Goal: Transaction & Acquisition: Obtain resource

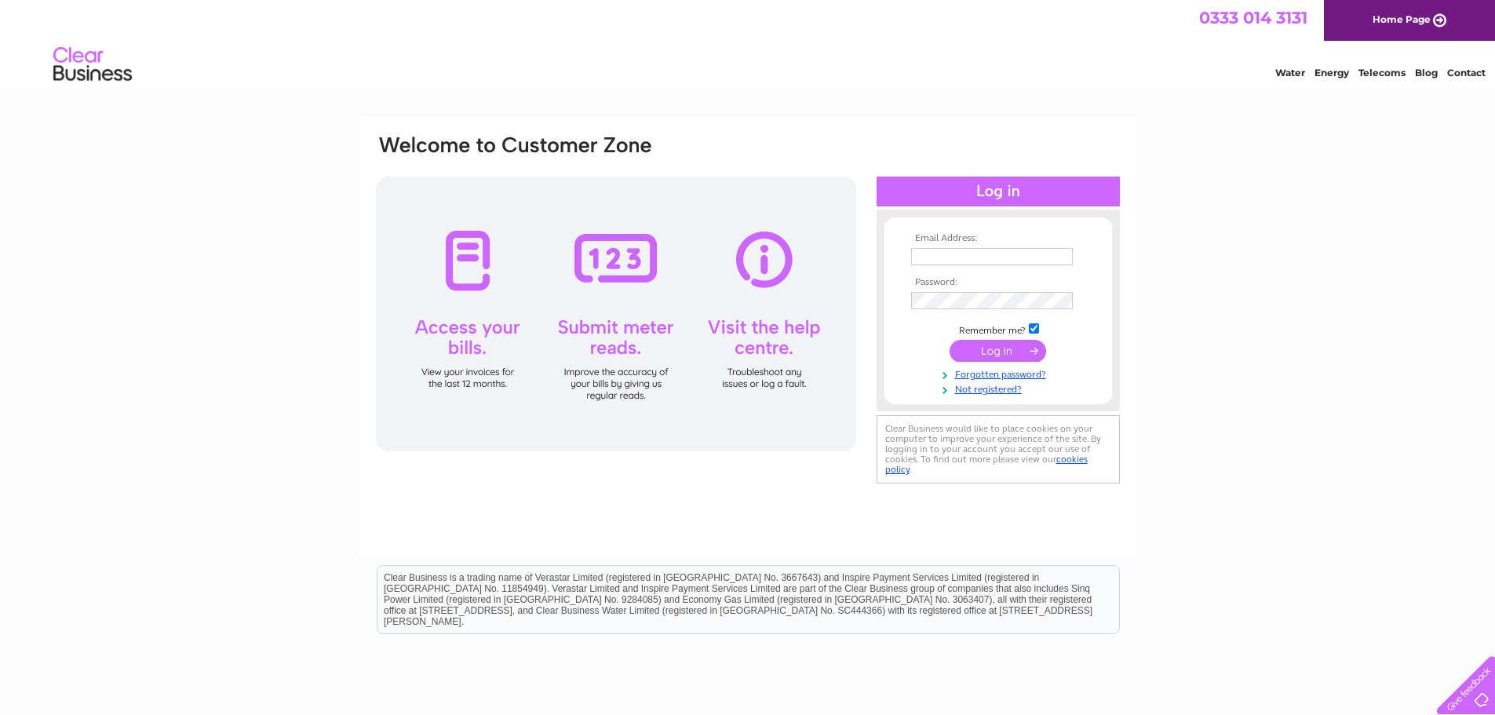
type input "gc@gm-radiator.com"
click at [990, 357] on input "submit" at bounding box center [998, 351] width 97 height 22
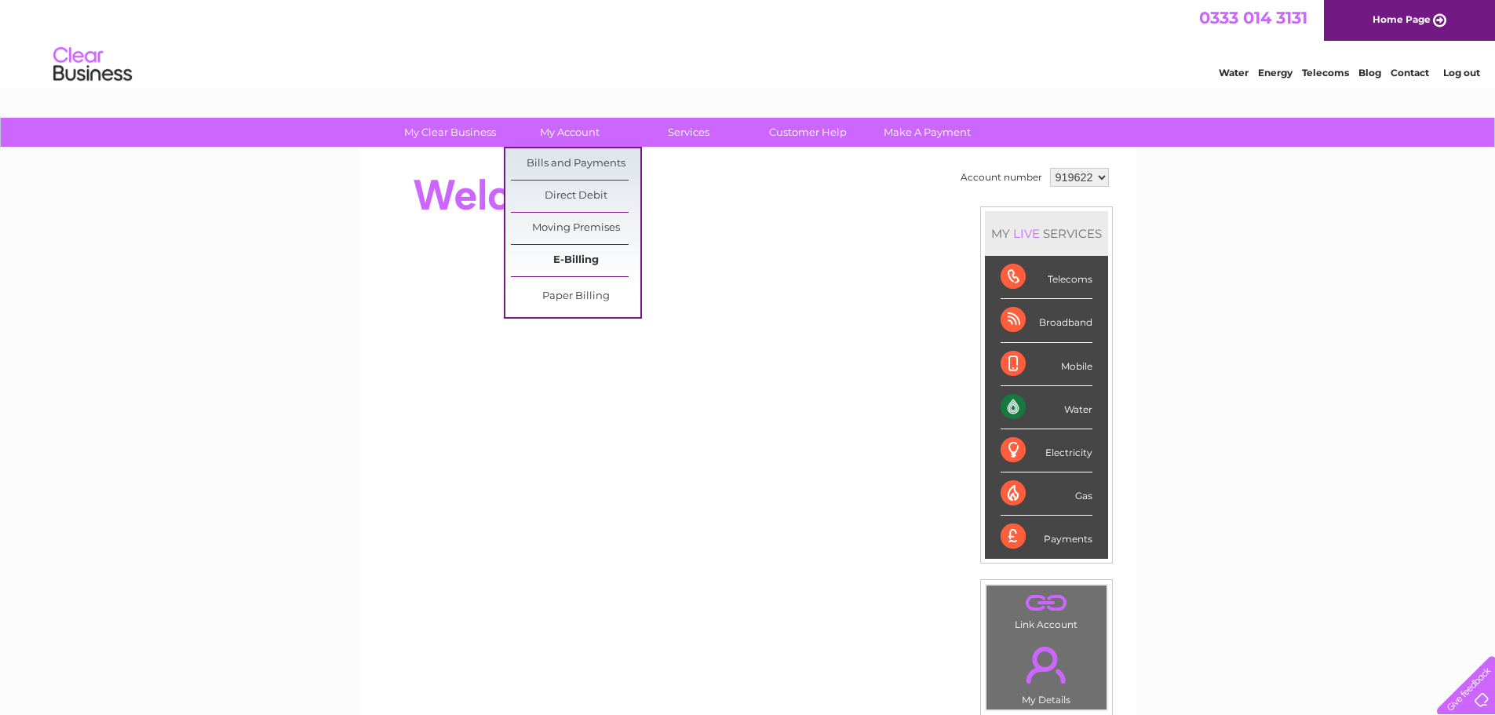
click at [564, 257] on link "E-Billing" at bounding box center [576, 260] width 130 height 31
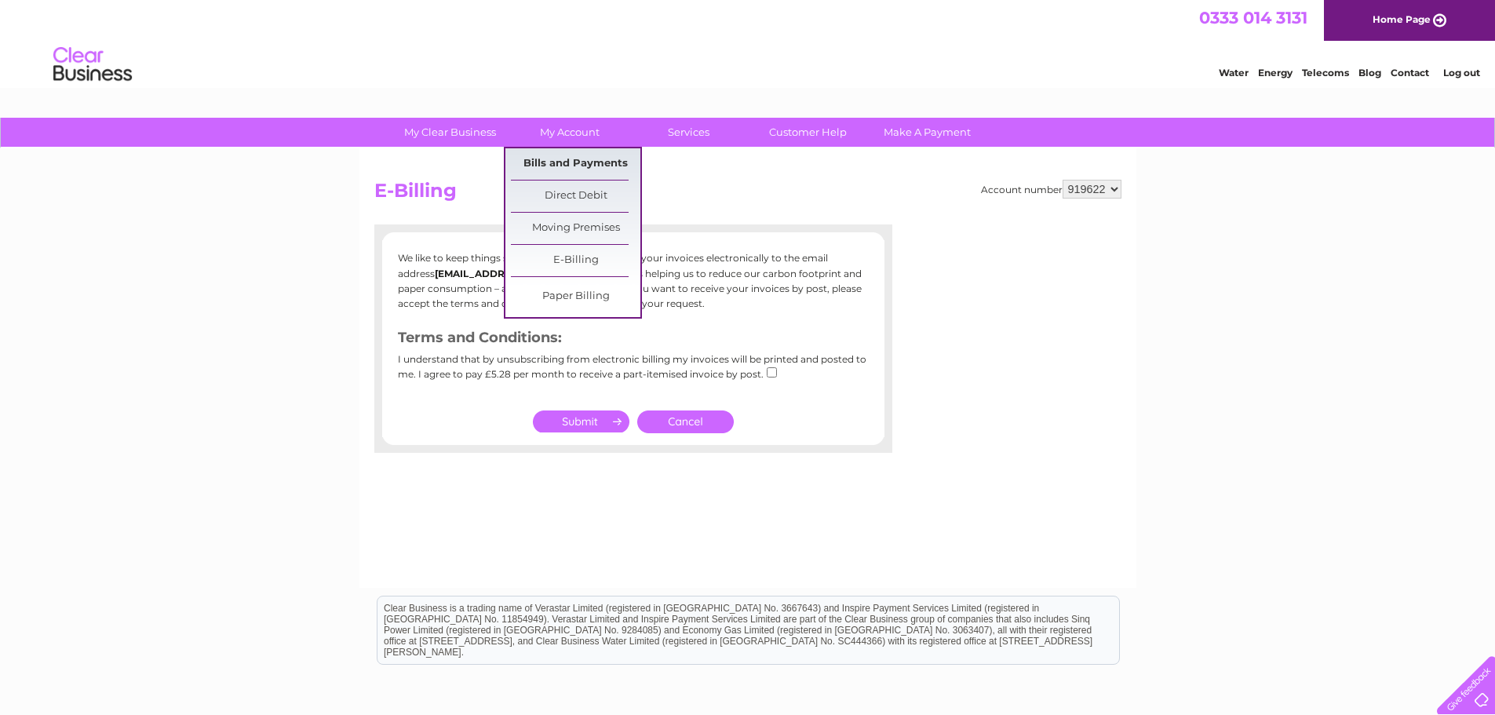
click at [556, 161] on link "Bills and Payments" at bounding box center [576, 163] width 130 height 31
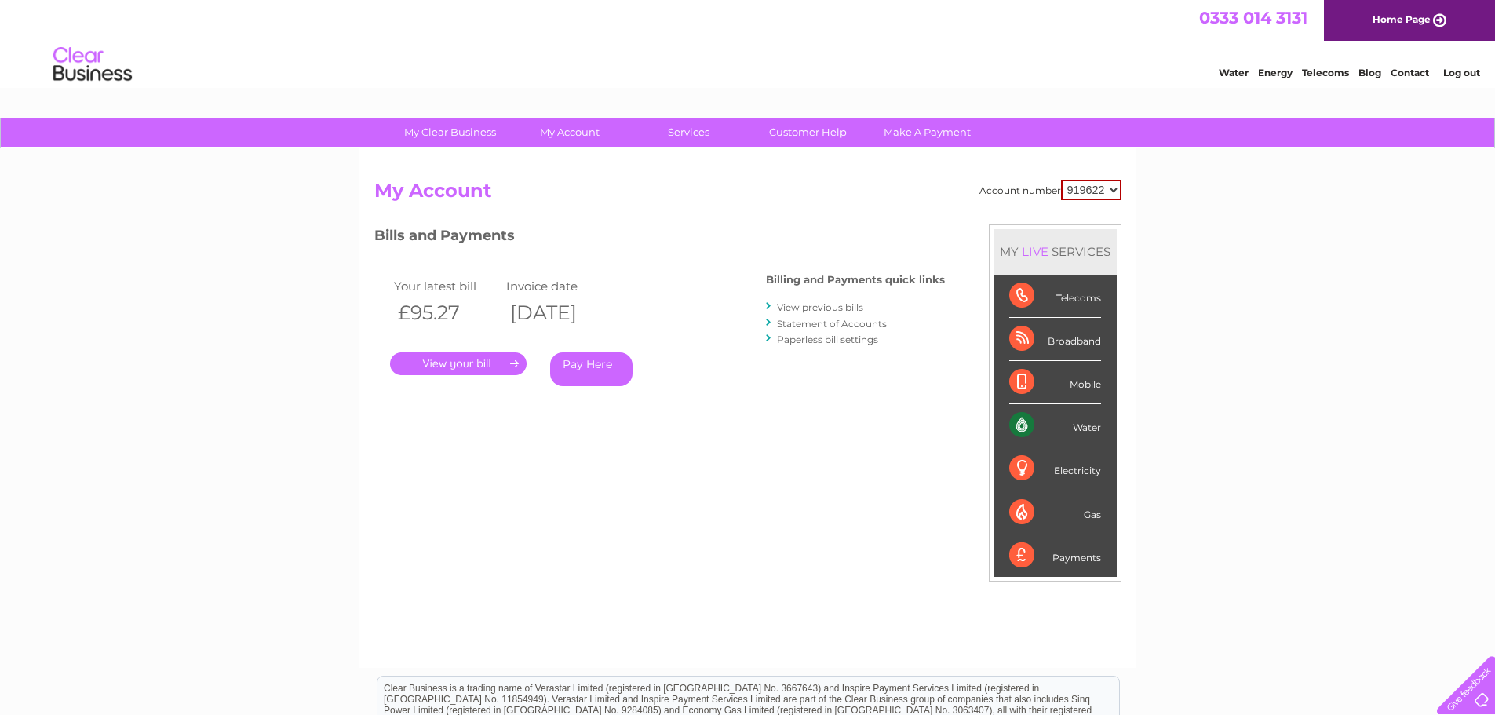
click at [460, 364] on link "." at bounding box center [458, 363] width 137 height 23
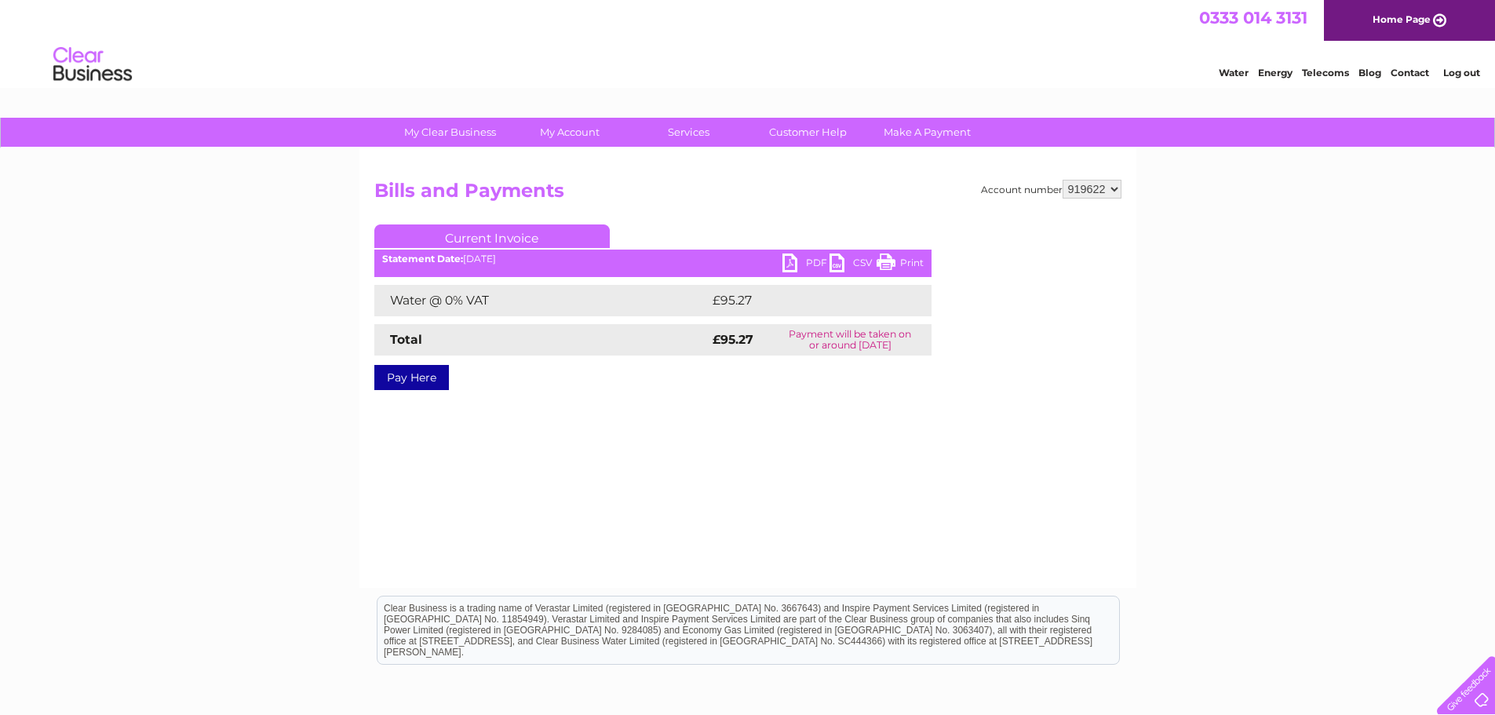
click at [799, 261] on link "PDF" at bounding box center [806, 265] width 47 height 23
click at [1459, 69] on link "Log out" at bounding box center [1462, 73] width 37 height 12
